Goal: Task Accomplishment & Management: Use online tool/utility

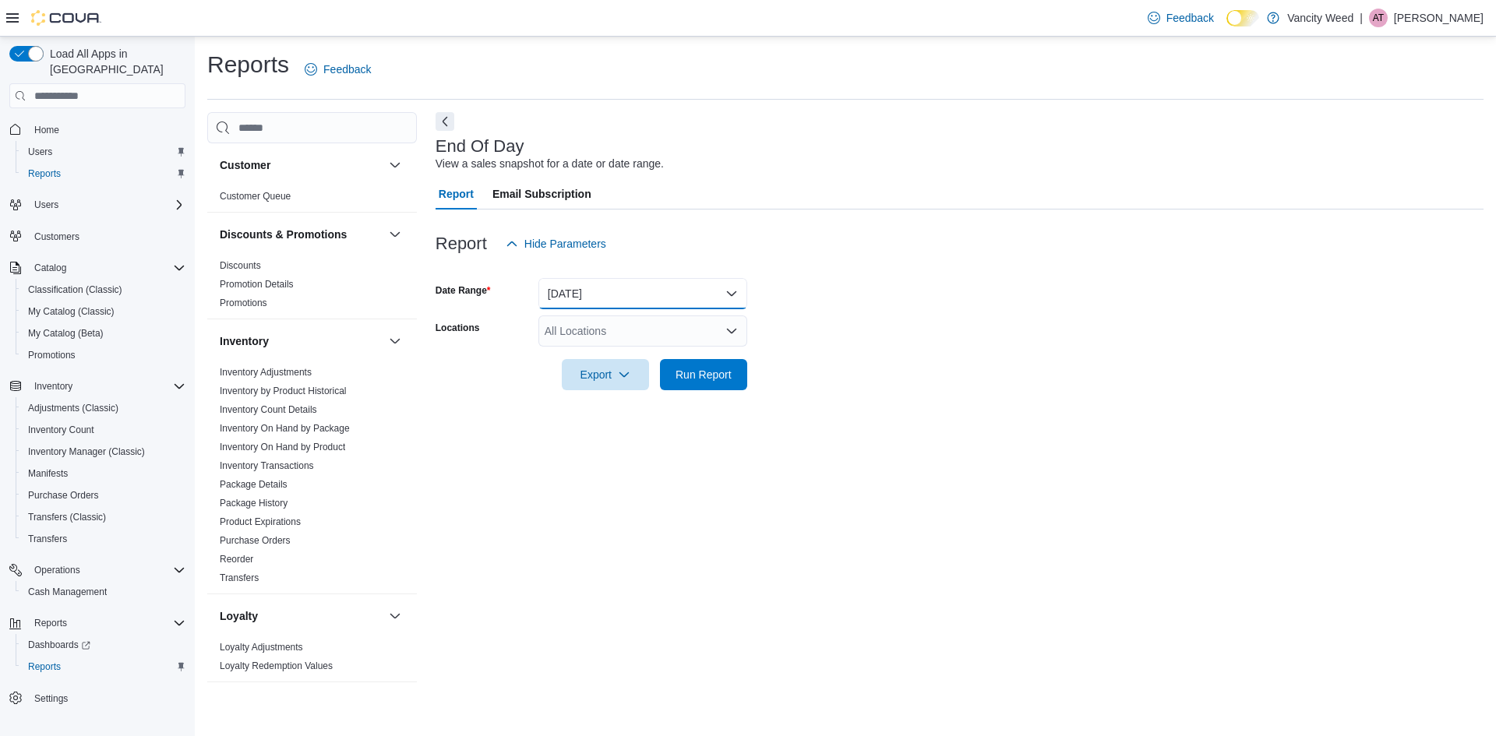
click at [620, 308] on button "[DATE]" at bounding box center [642, 293] width 209 height 31
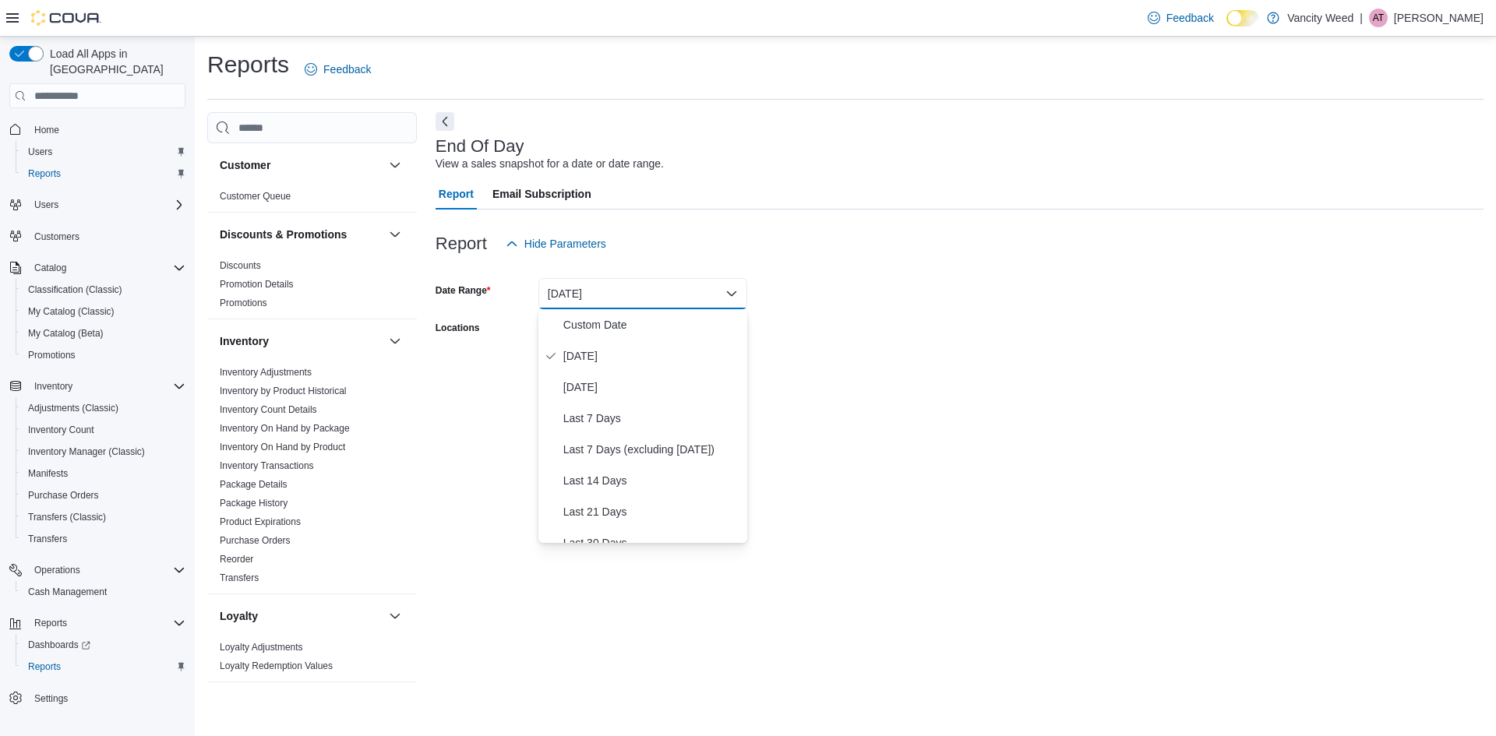
drag, startPoint x: 775, startPoint y: 263, endPoint x: 642, endPoint y: 344, distance: 156.3
click at [776, 263] on div at bounding box center [959, 268] width 1048 height 19
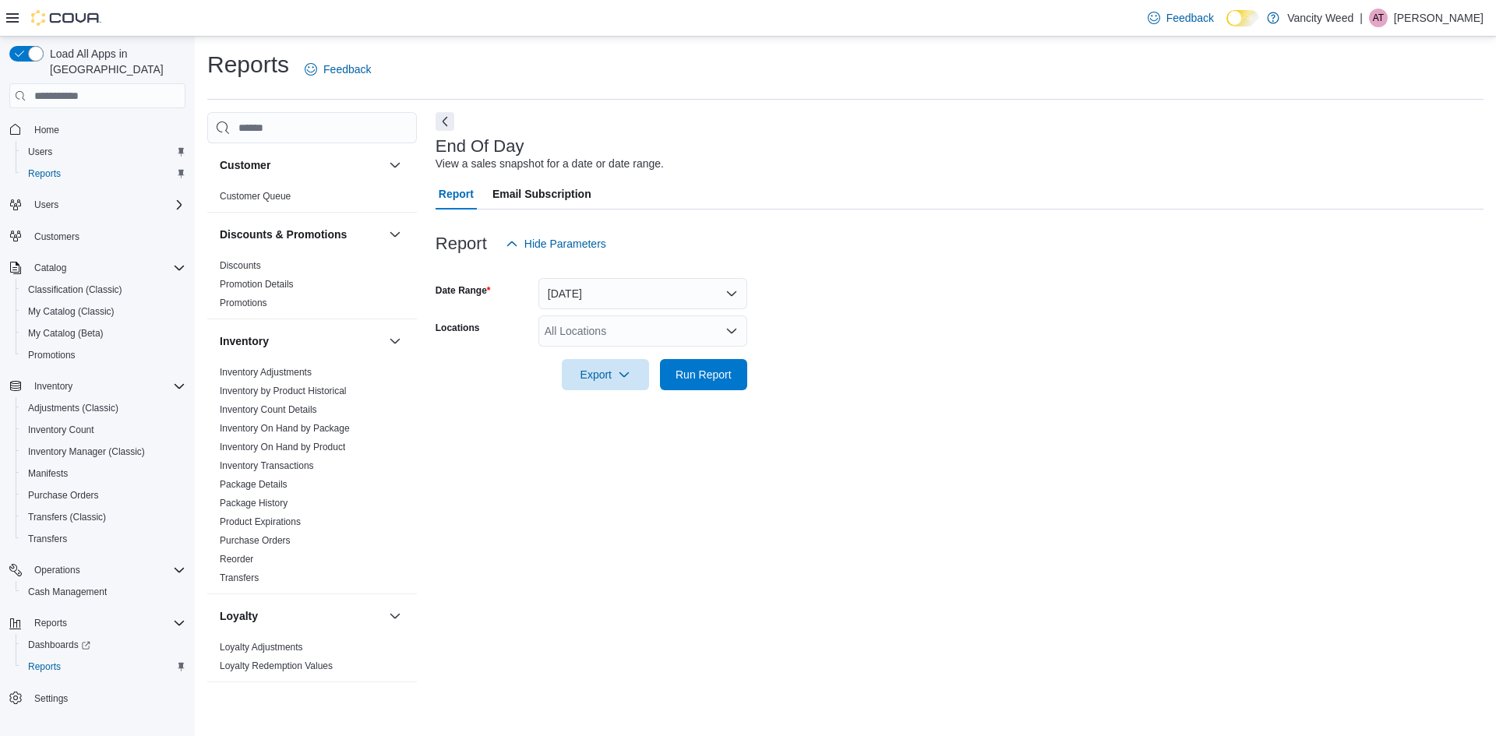
click at [622, 317] on div "All Locations" at bounding box center [642, 331] width 209 height 31
click at [618, 381] on span "[STREET_ADDRESS]" at bounding box center [626, 380] width 108 height 16
click at [694, 375] on span "Run Report" at bounding box center [703, 374] width 56 height 16
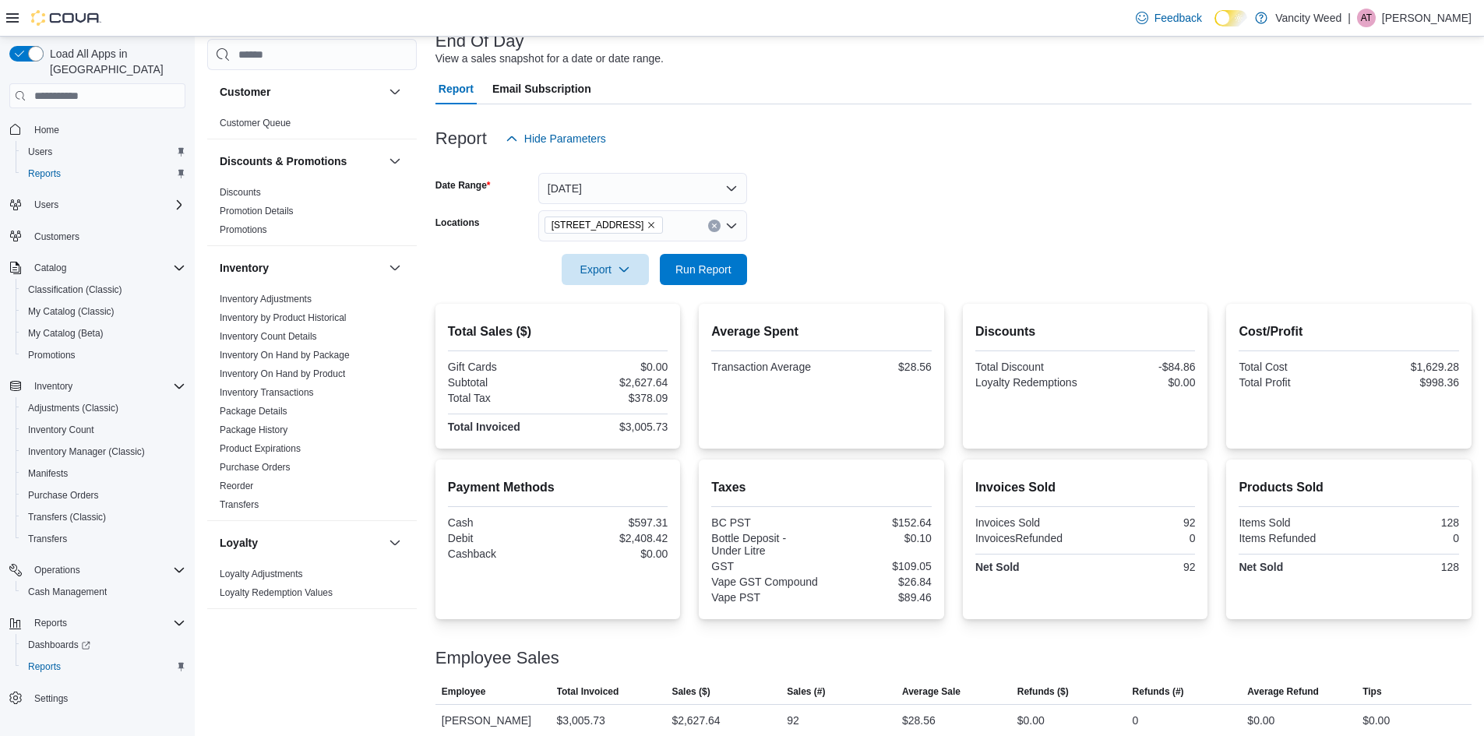
scroll to position [118, 0]
